Goal: Check status: Check status

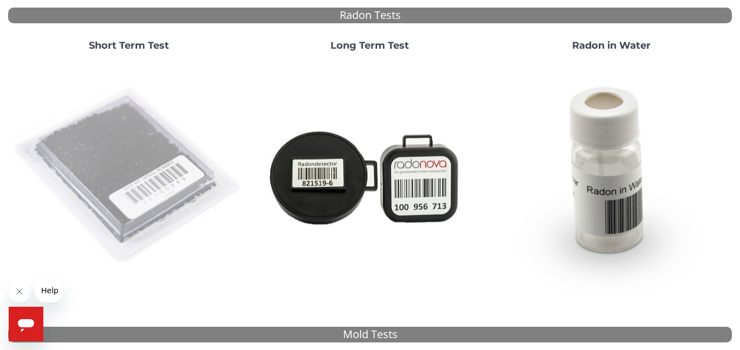
scroll to position [123, 0]
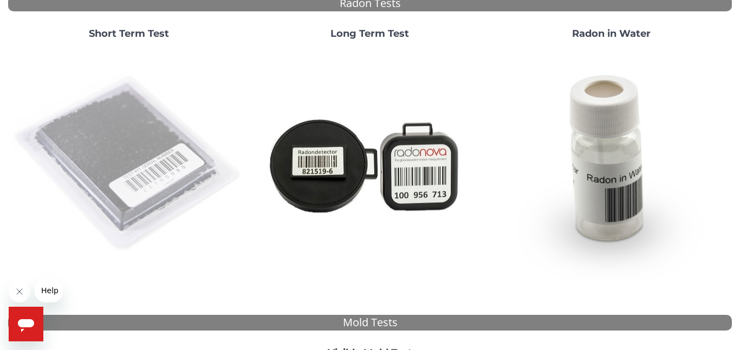
click at [139, 185] on img at bounding box center [128, 164] width 232 height 232
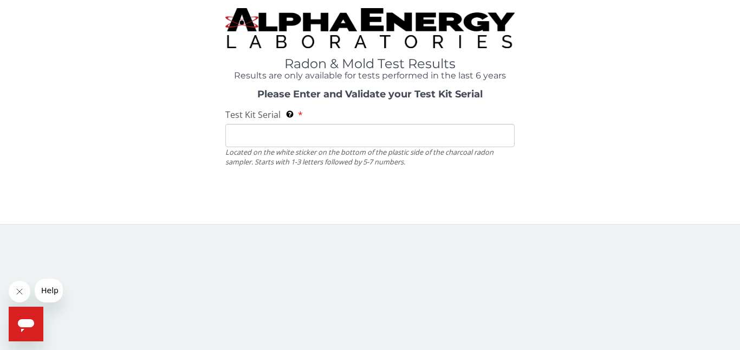
scroll to position [0, 0]
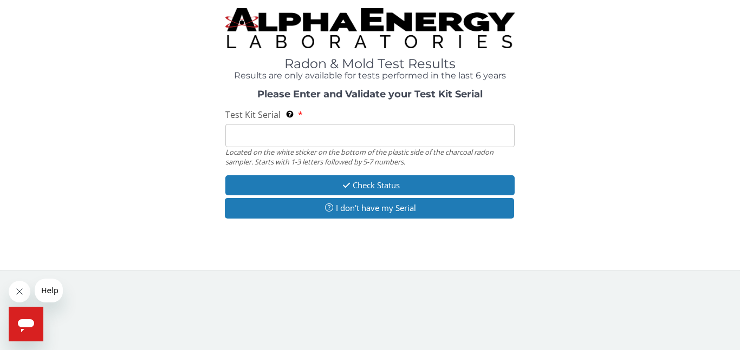
click at [273, 135] on input "Test Kit Serial Located on the white sticker on the bottom of the plastic side …" at bounding box center [369, 135] width 289 height 23
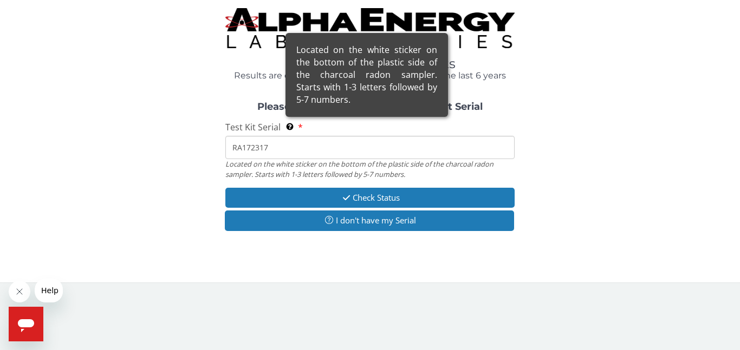
type input "RA172317"
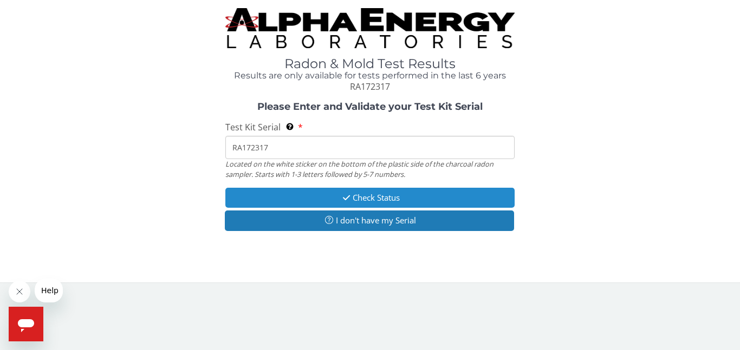
click at [343, 199] on icon "button" at bounding box center [346, 198] width 12 height 8
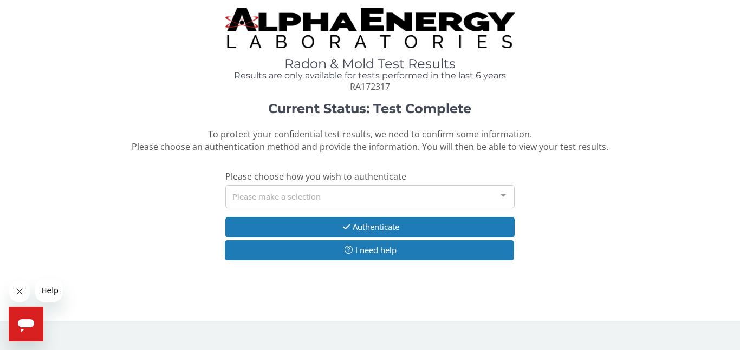
click at [502, 195] on div at bounding box center [503, 196] width 22 height 21
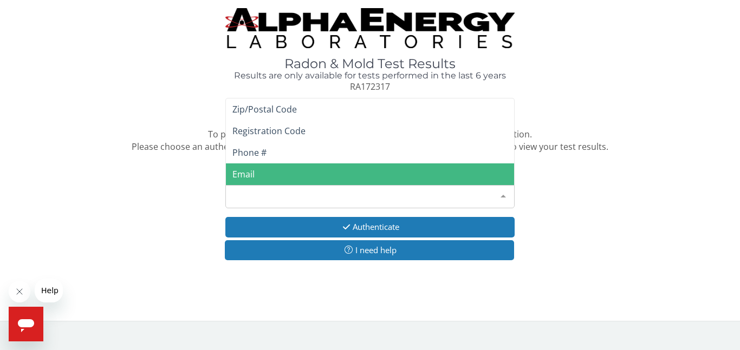
click at [585, 228] on div "Current Status: Test Complete To protect your confidential test results, we nee…" at bounding box center [369, 187] width 723 height 171
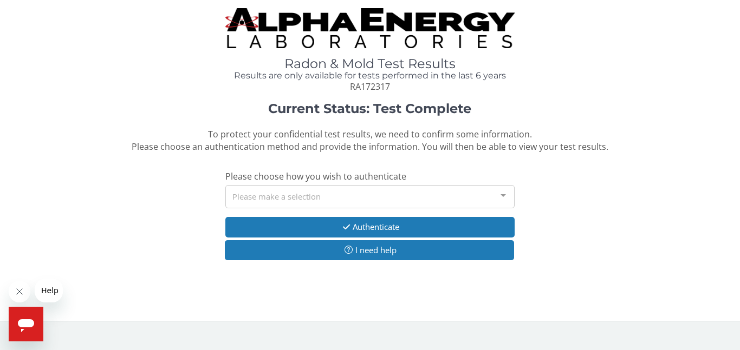
click at [290, 193] on div "Please make a selection" at bounding box center [369, 196] width 289 height 23
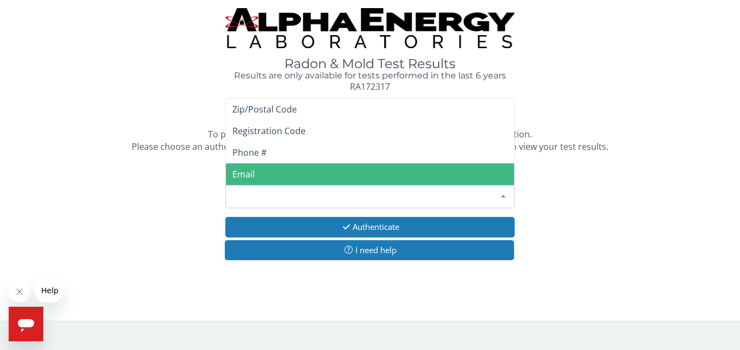
click at [293, 175] on span "Email" at bounding box center [370, 174] width 288 height 22
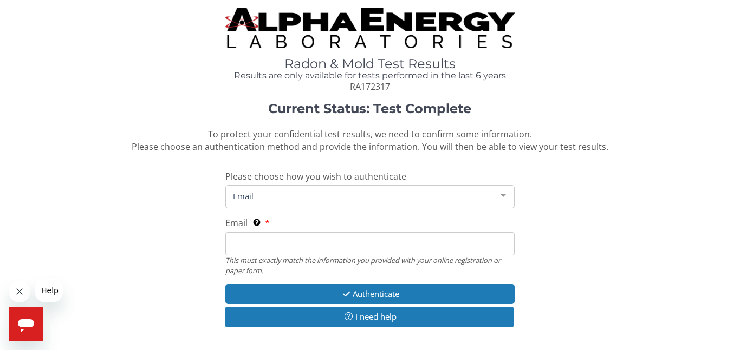
click at [243, 244] on input "Email This must exactly match the information you provided with your online reg…" at bounding box center [369, 243] width 289 height 23
type input "[PERSON_NAME][EMAIL_ADDRESS][PERSON_NAME][DOMAIN_NAME]"
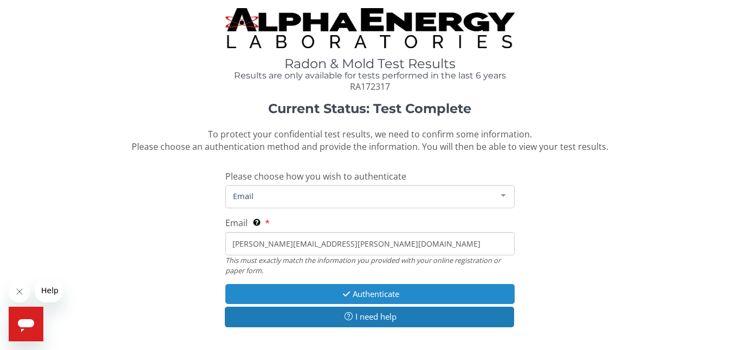
click at [390, 300] on button "Authenticate" at bounding box center [369, 294] width 289 height 20
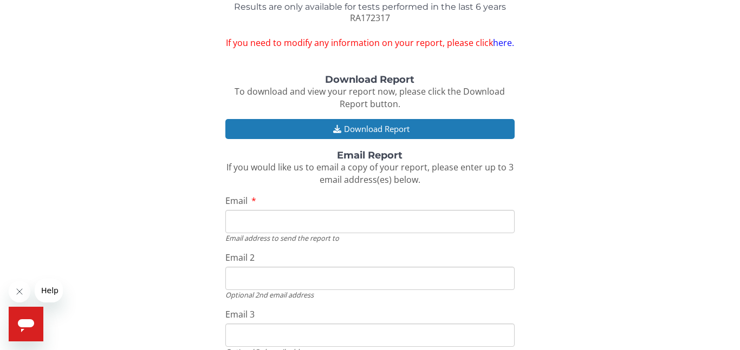
scroll to position [74, 0]
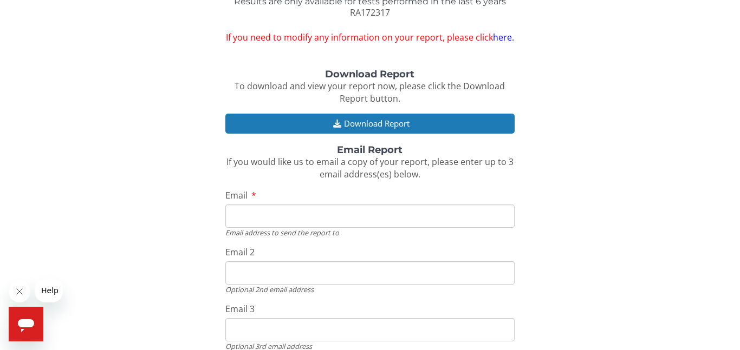
click at [502, 40] on link "here." at bounding box center [503, 37] width 21 height 12
